Goal: Information Seeking & Learning: Learn about a topic

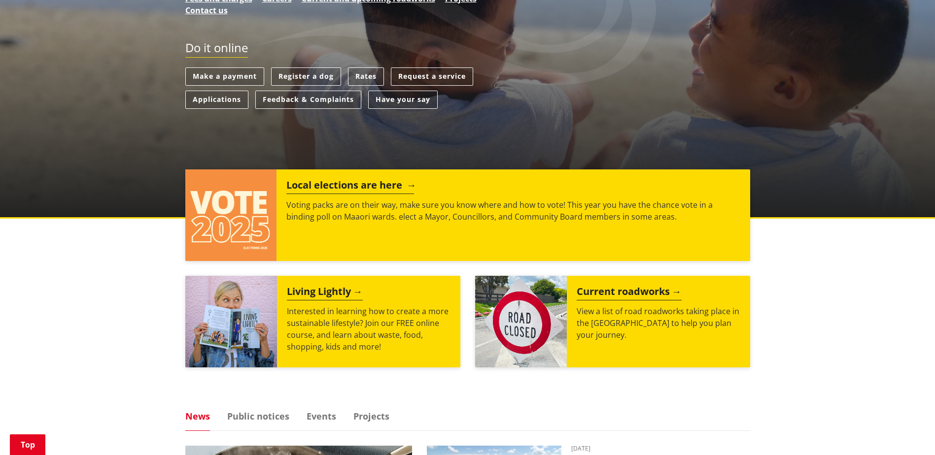
scroll to position [246, 0]
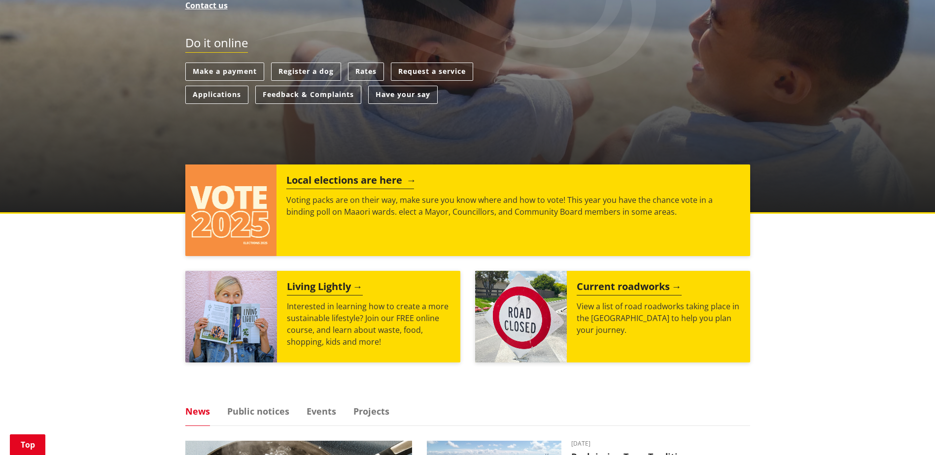
click at [309, 181] on h2 "Local elections are here" at bounding box center [350, 181] width 128 height 15
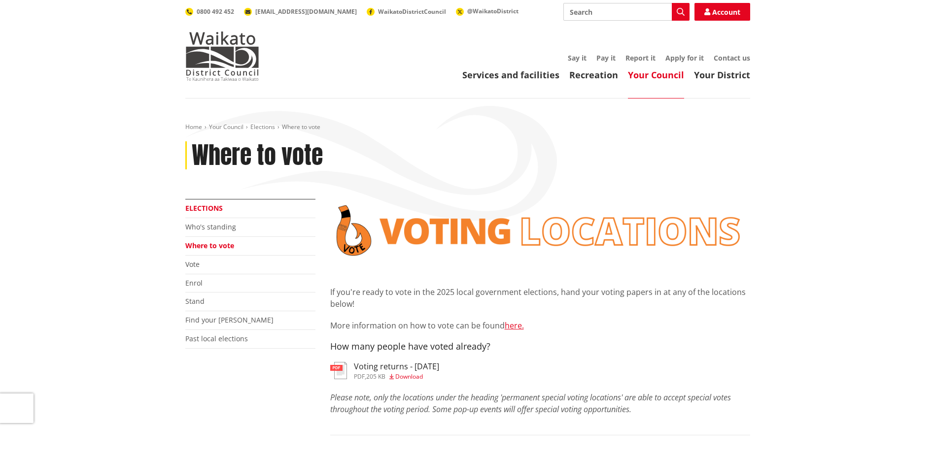
click at [212, 205] on link "Elections" at bounding box center [203, 208] width 37 height 9
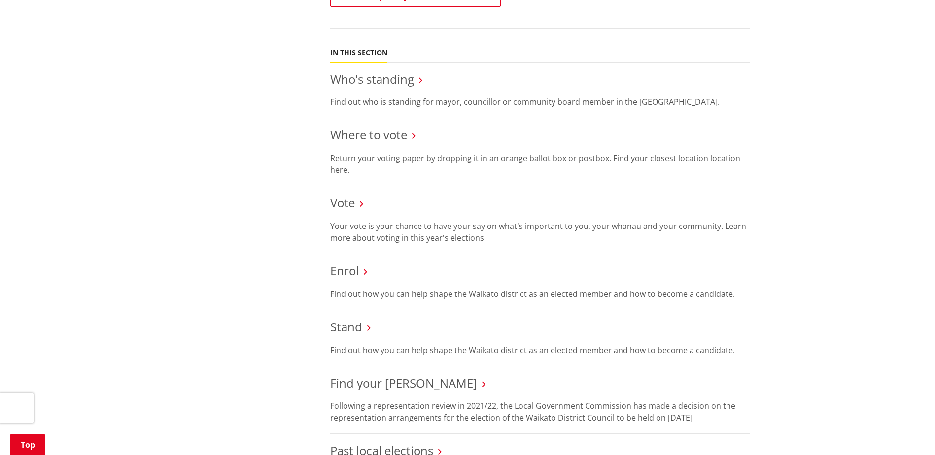
scroll to position [444, 0]
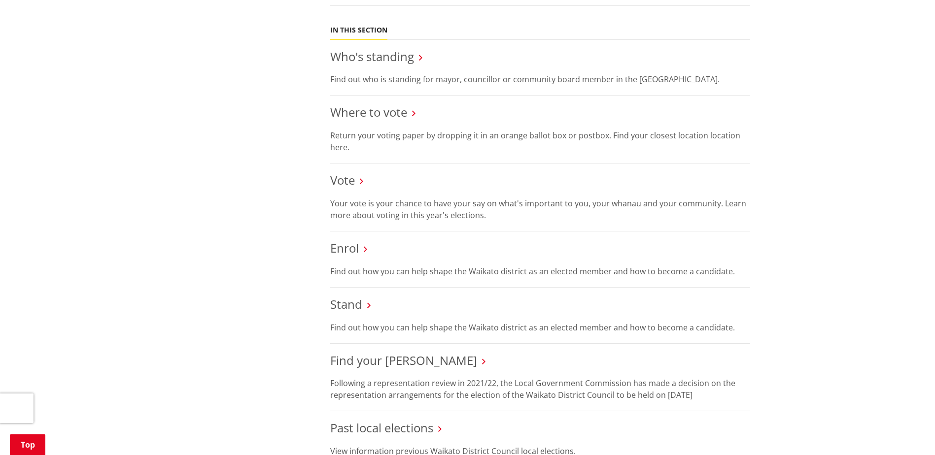
click at [361, 185] on icon at bounding box center [361, 181] width 3 height 9
click at [348, 182] on link "Vote" at bounding box center [342, 180] width 25 height 16
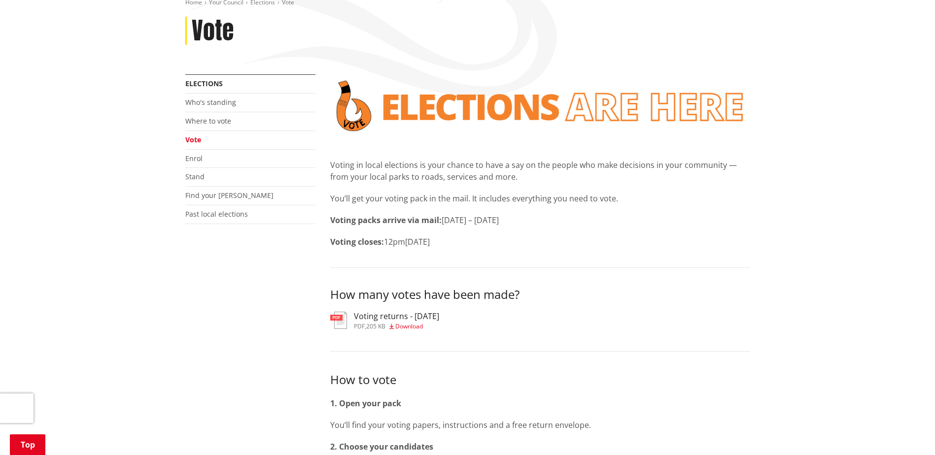
scroll to position [148, 0]
